Goal: Check status: Check status

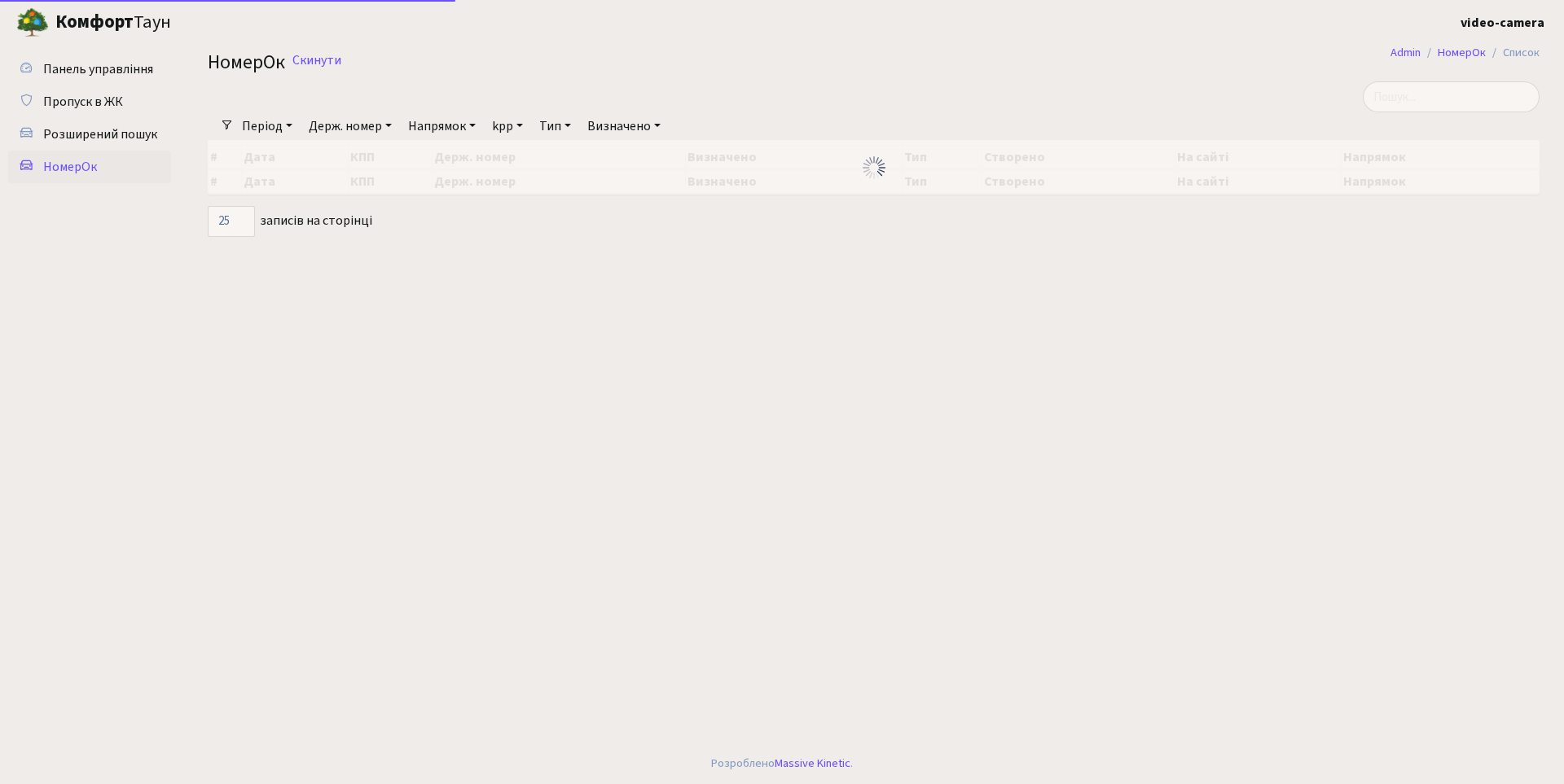
select select "25"
click at [85, 169] on span "НомерОк" at bounding box center [70, 167] width 54 height 18
select select "25"
click at [281, 134] on link "Період" at bounding box center [267, 126] width 64 height 28
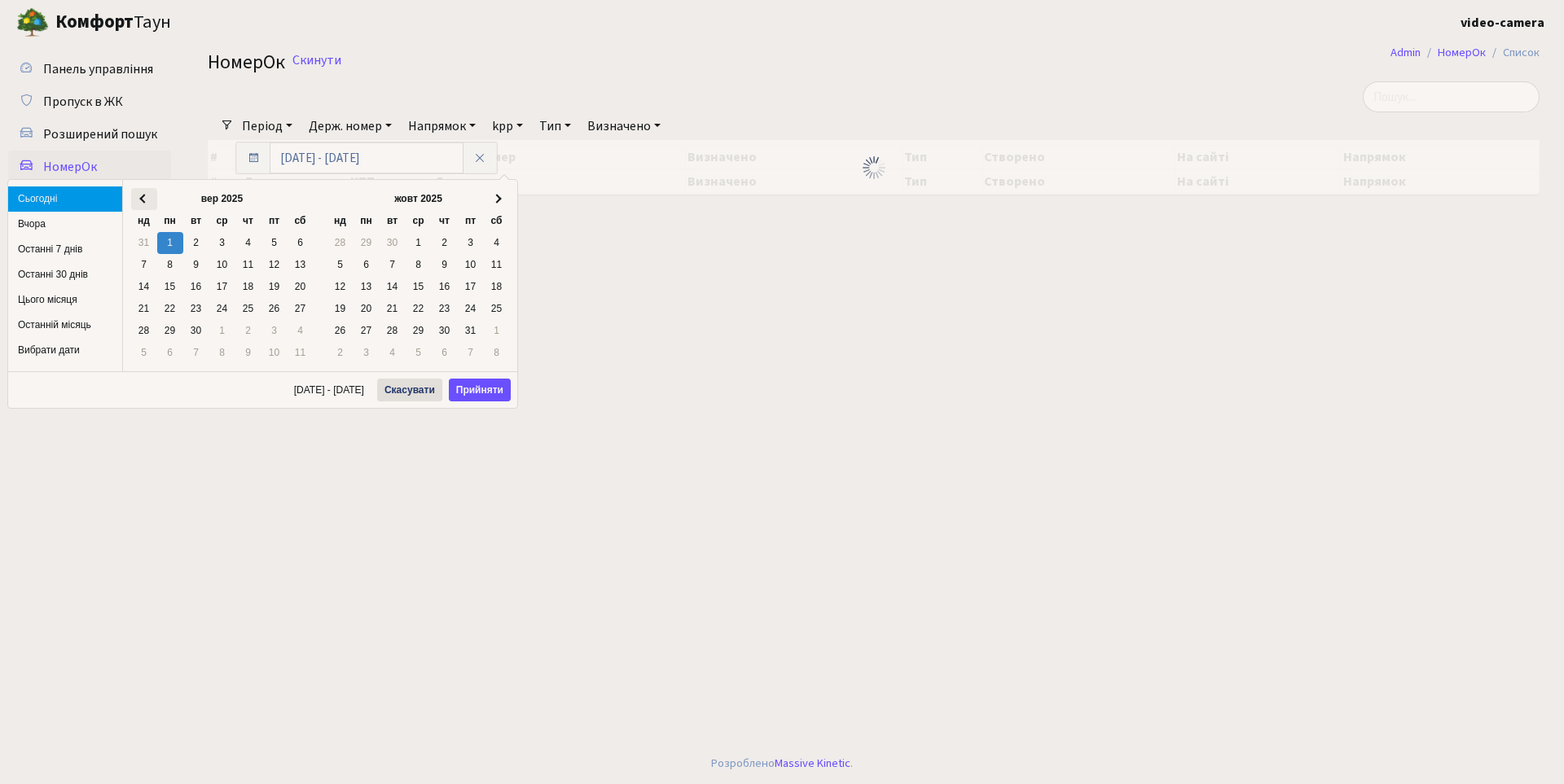
click at [146, 198] on span at bounding box center [144, 198] width 9 height 9
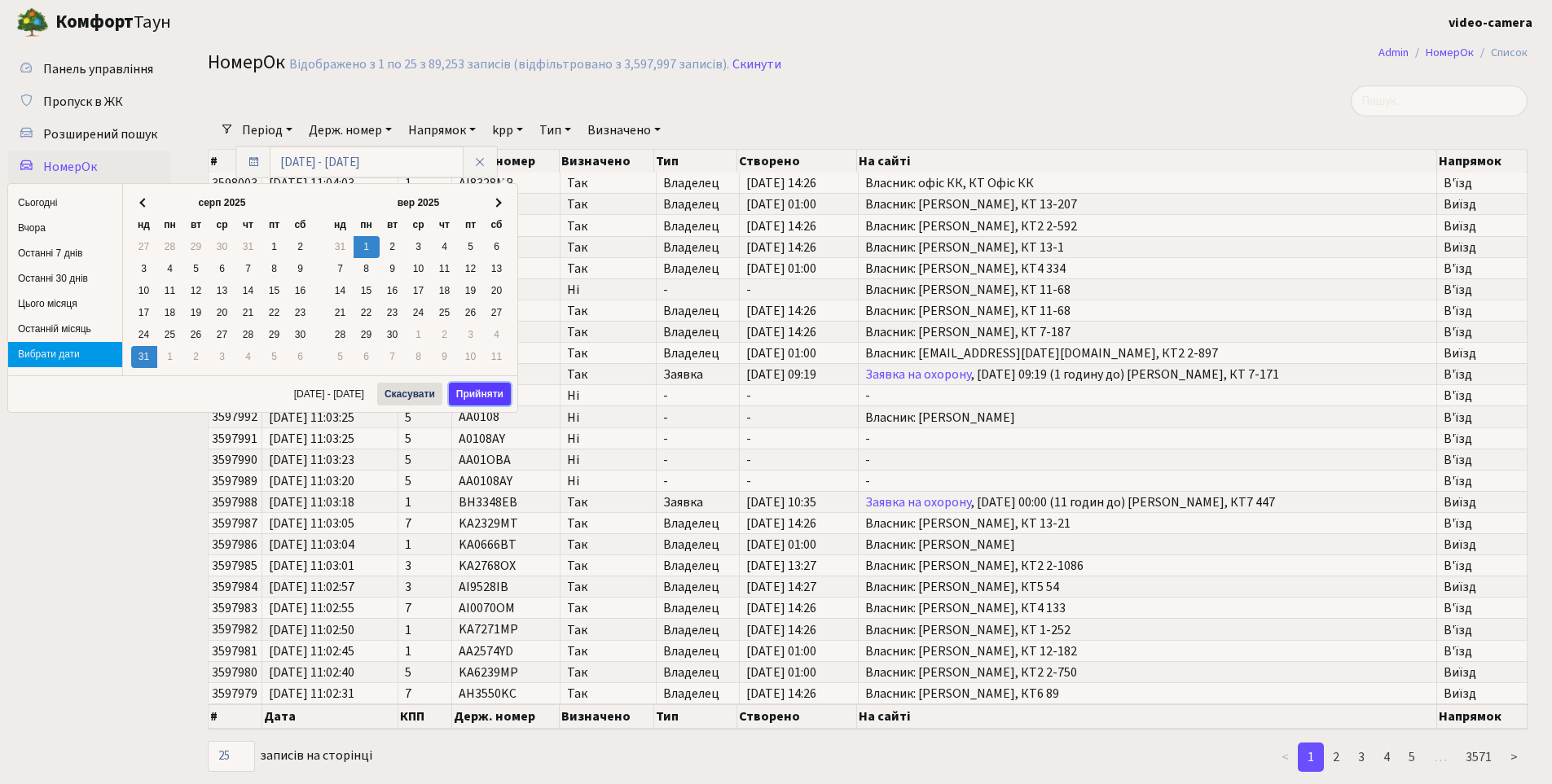
click at [467, 397] on button "Прийняти" at bounding box center [480, 393] width 62 height 22
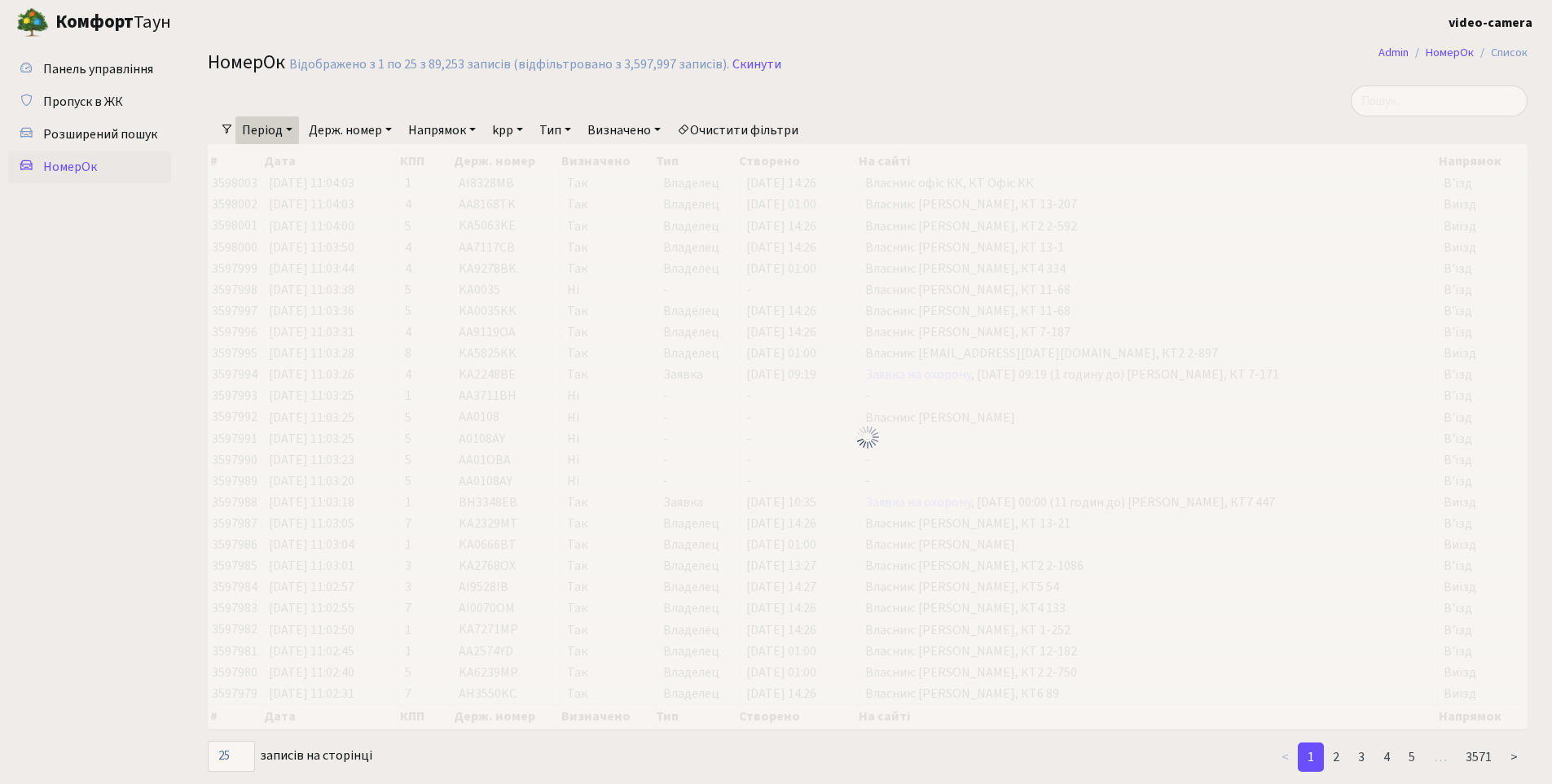
click at [362, 127] on link "Держ. номер" at bounding box center [349, 130] width 96 height 28
click at [372, 154] on input "text" at bounding box center [350, 162] width 95 height 31
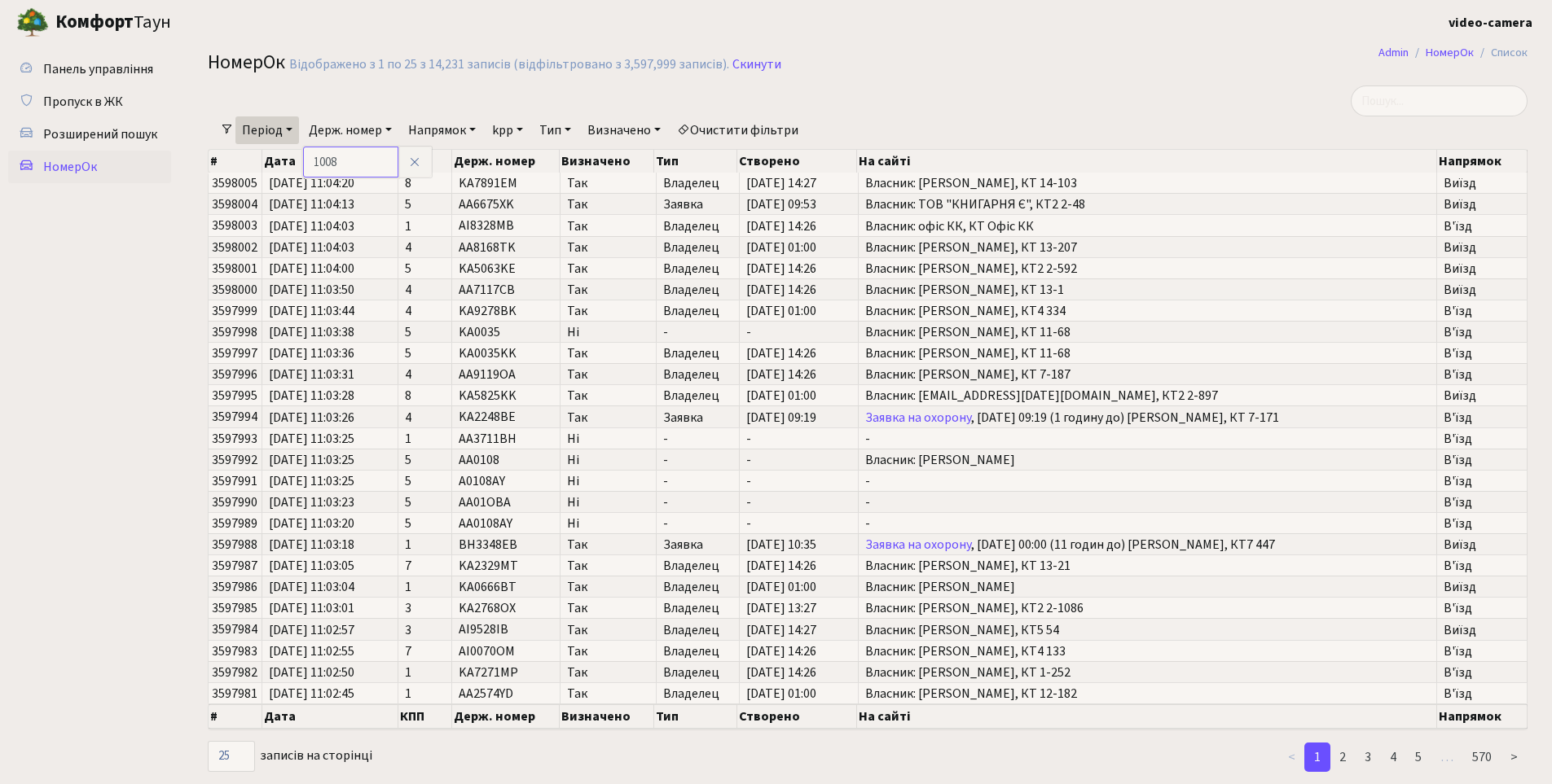
type input "1008"
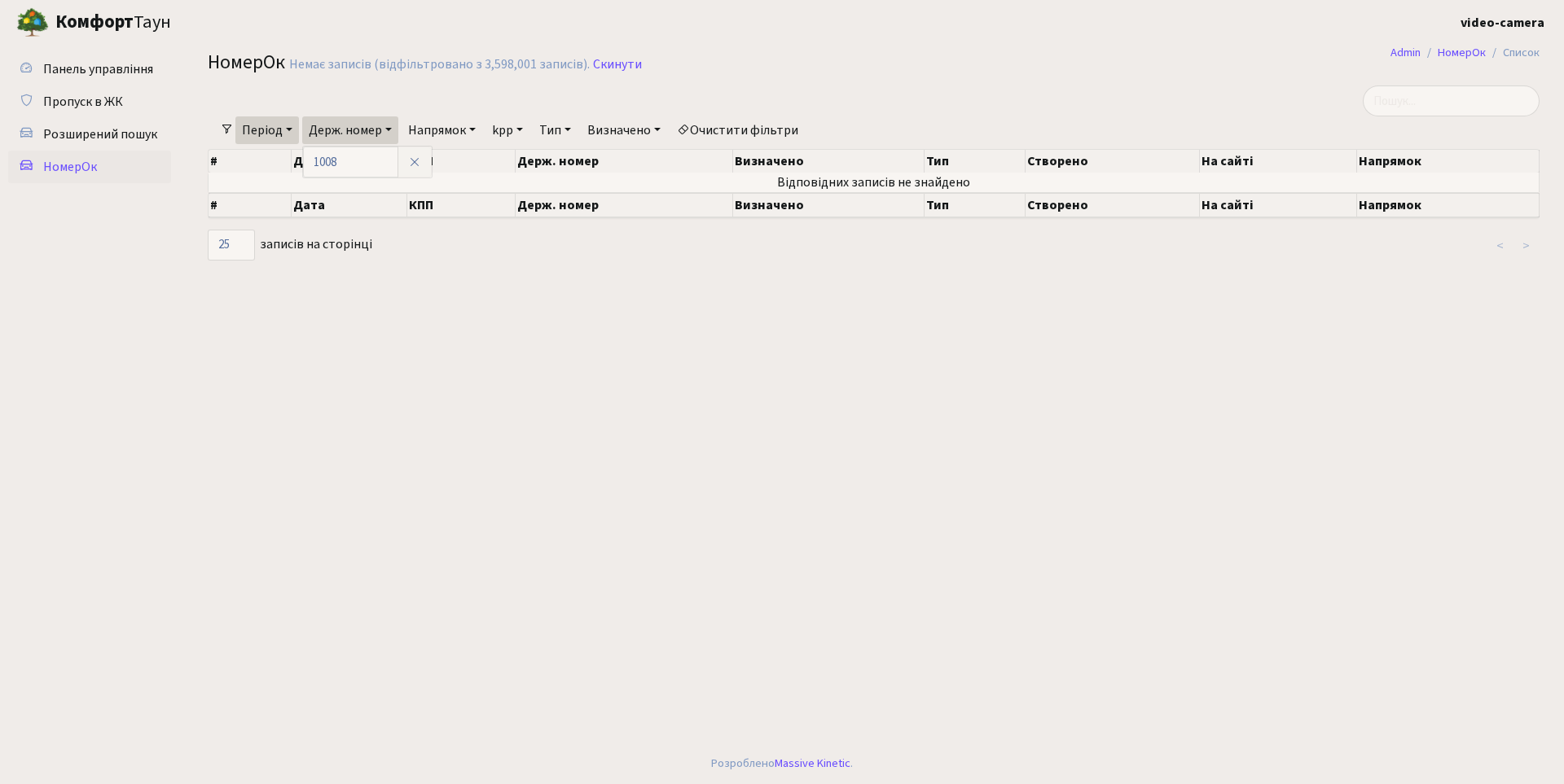
click at [274, 133] on link "Період" at bounding box center [267, 130] width 64 height 28
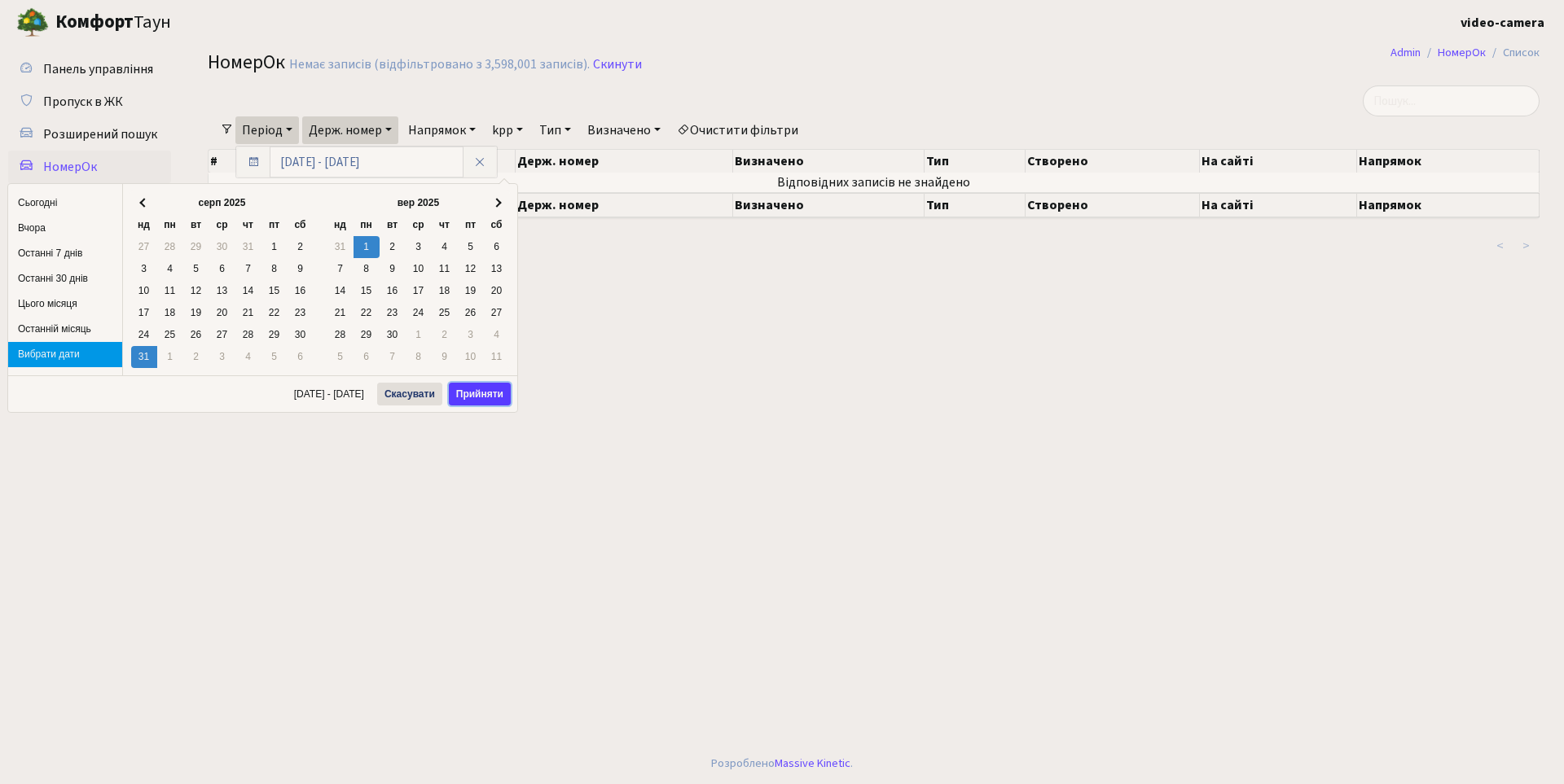
click at [464, 398] on button "Прийняти" at bounding box center [480, 393] width 62 height 22
